Goal: Find specific page/section: Find specific page/section

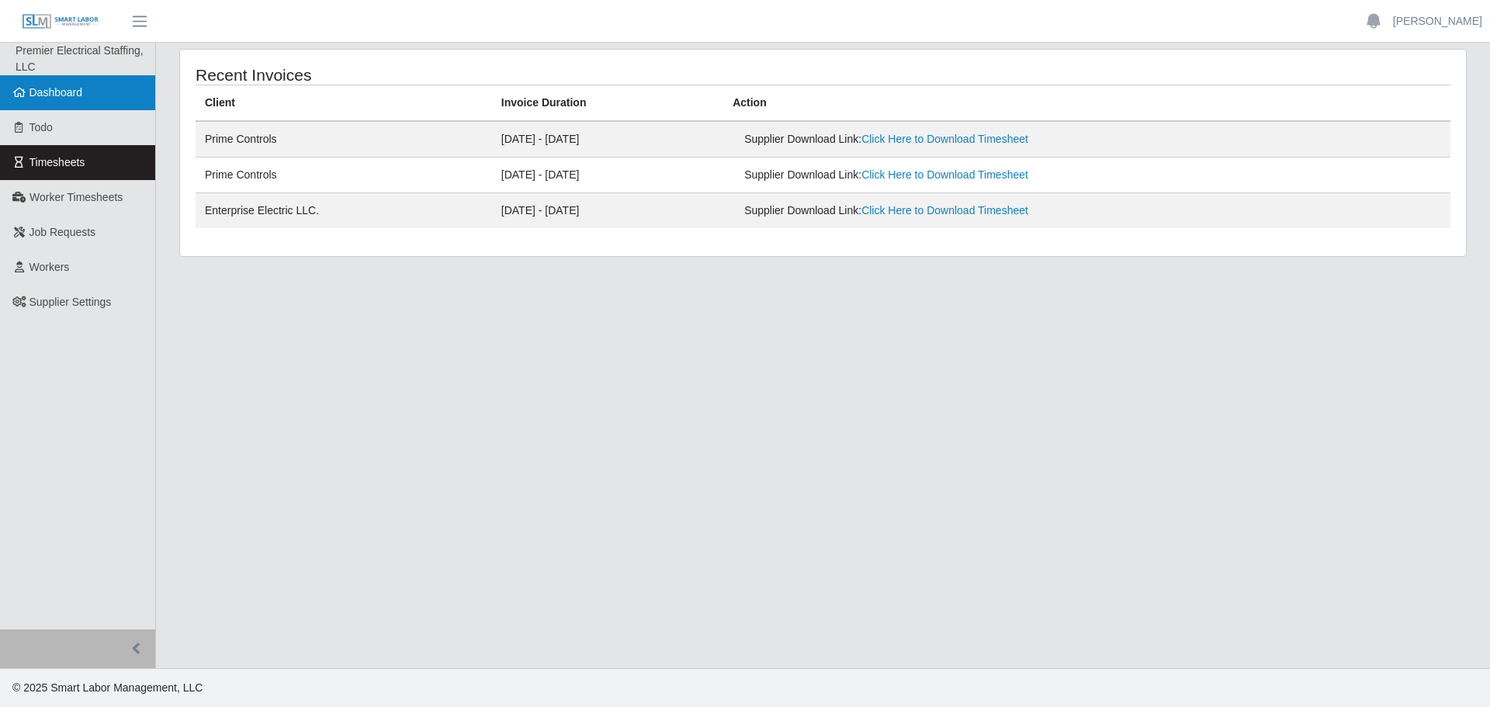
click at [47, 92] on span "Dashboard" at bounding box center [56, 92] width 54 height 12
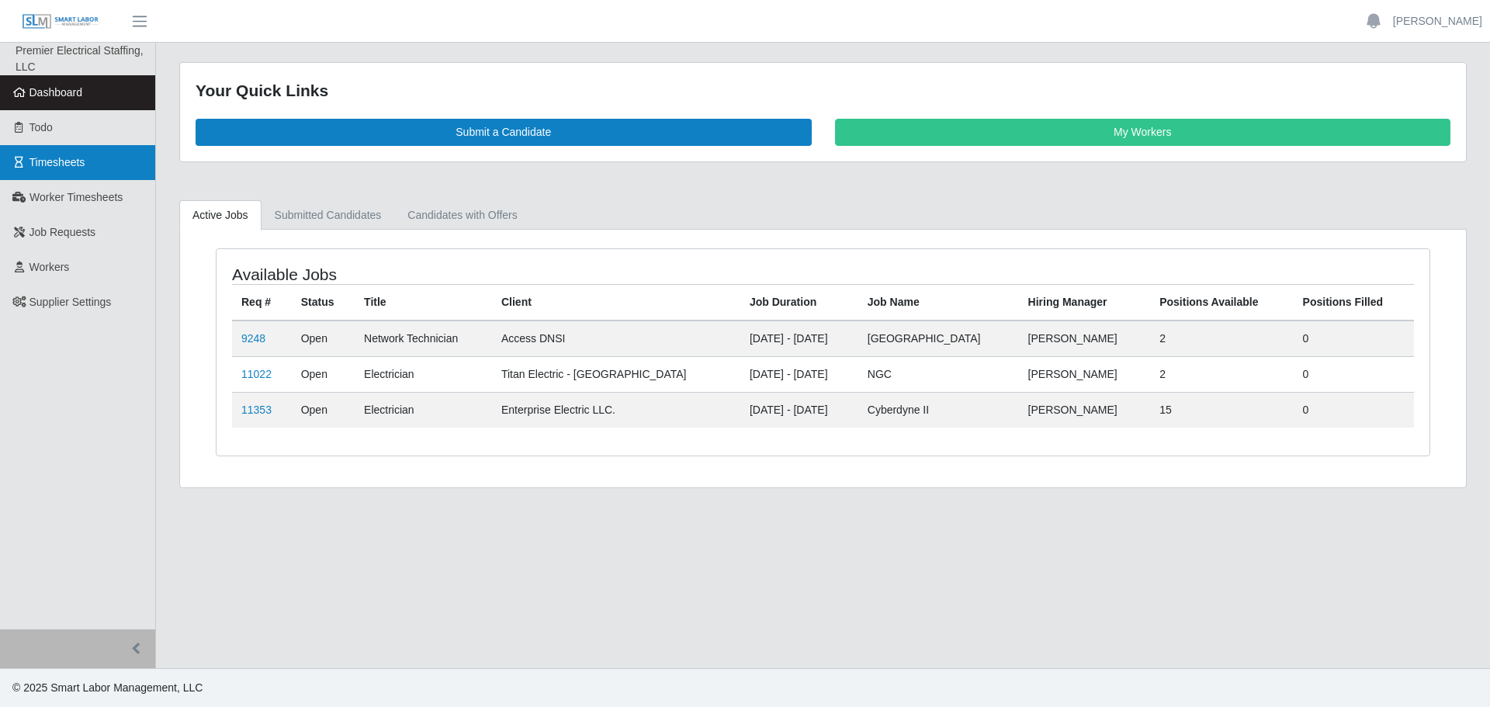
click at [92, 158] on link "Timesheets" at bounding box center [77, 162] width 155 height 35
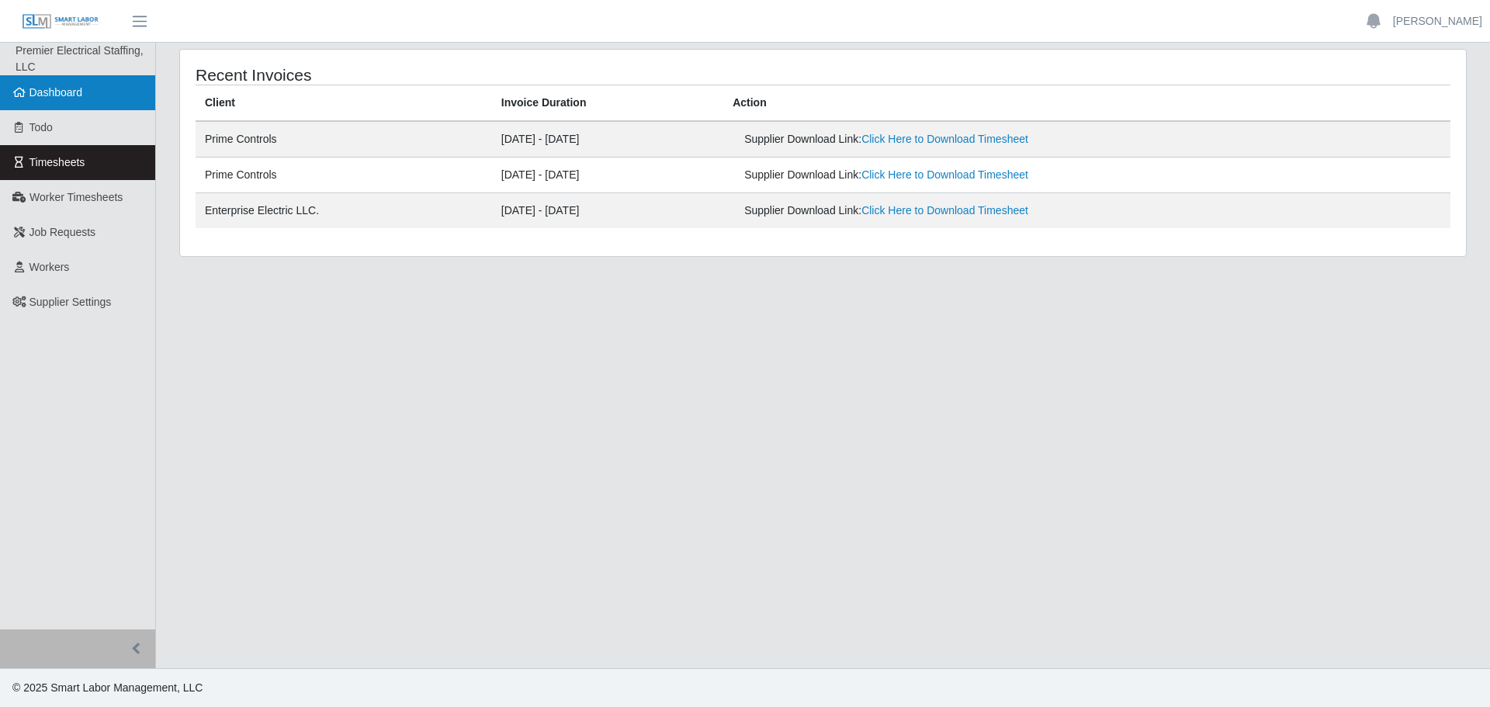
click at [80, 99] on span "Dashboard" at bounding box center [56, 92] width 54 height 12
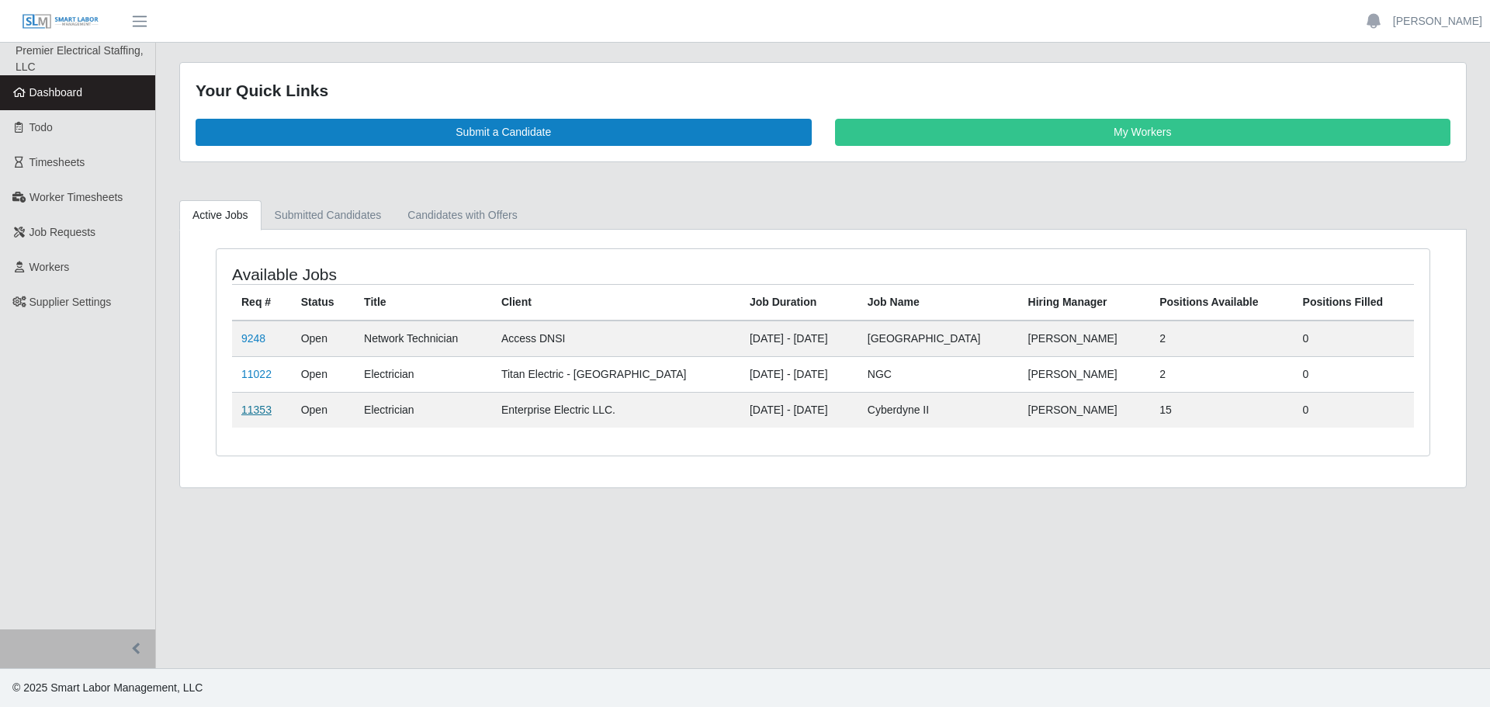
click at [253, 407] on link "11353" at bounding box center [256, 410] width 30 height 12
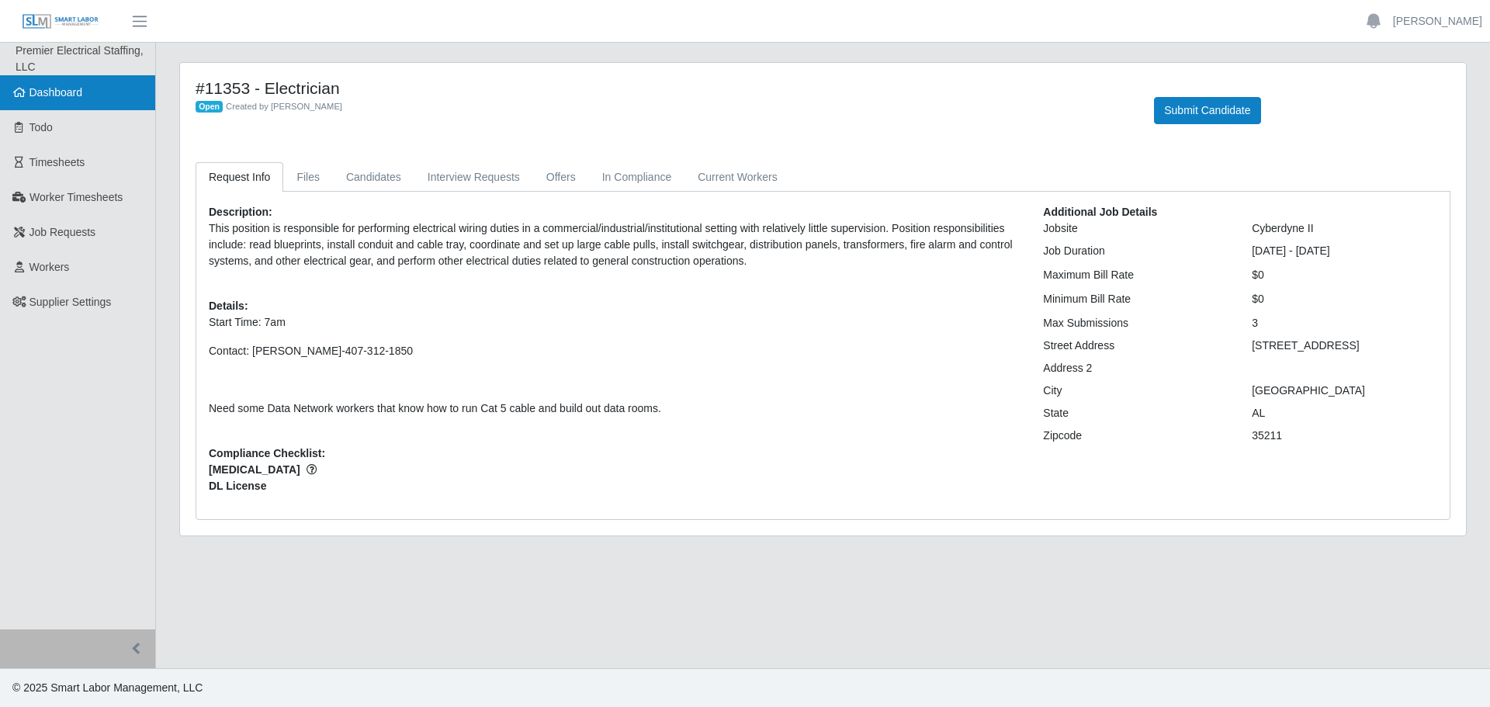
click at [60, 96] on span "Dashboard" at bounding box center [56, 92] width 54 height 12
